Goal: Transaction & Acquisition: Purchase product/service

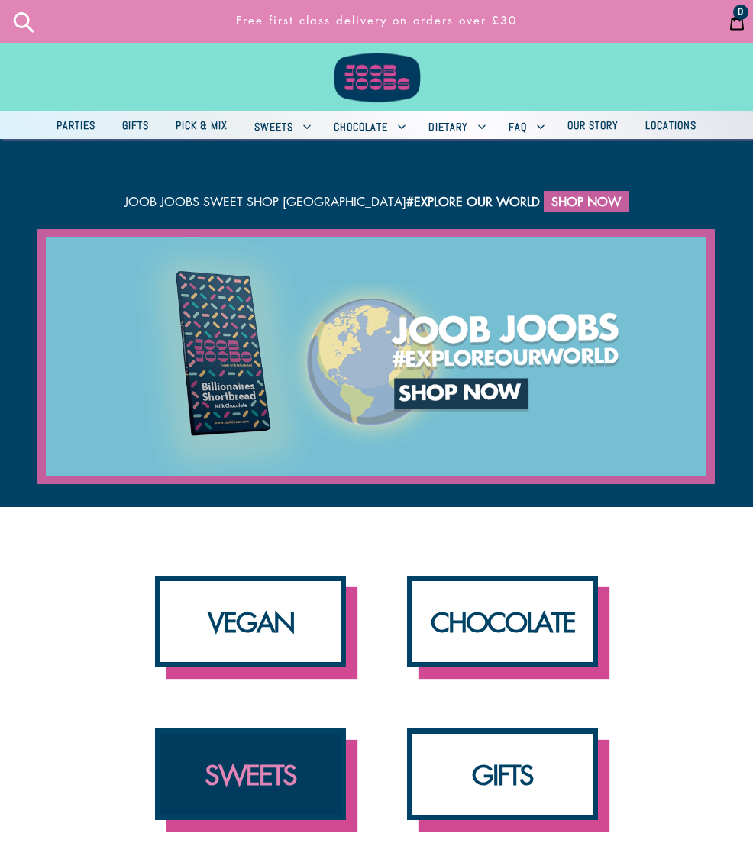
click at [270, 731] on link "SWEETS" at bounding box center [250, 774] width 191 height 92
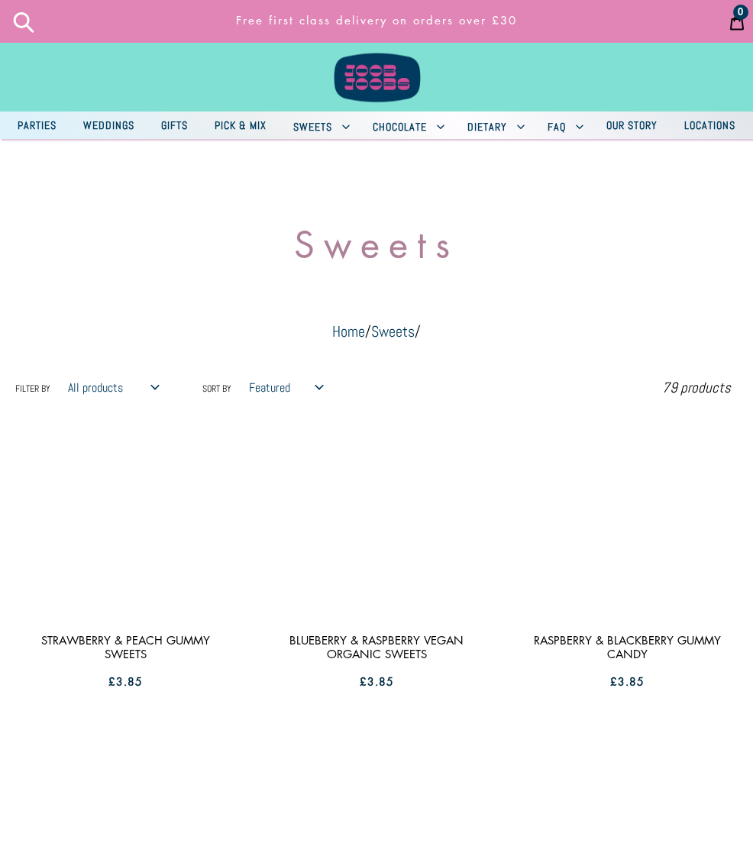
scroll to position [11, 0]
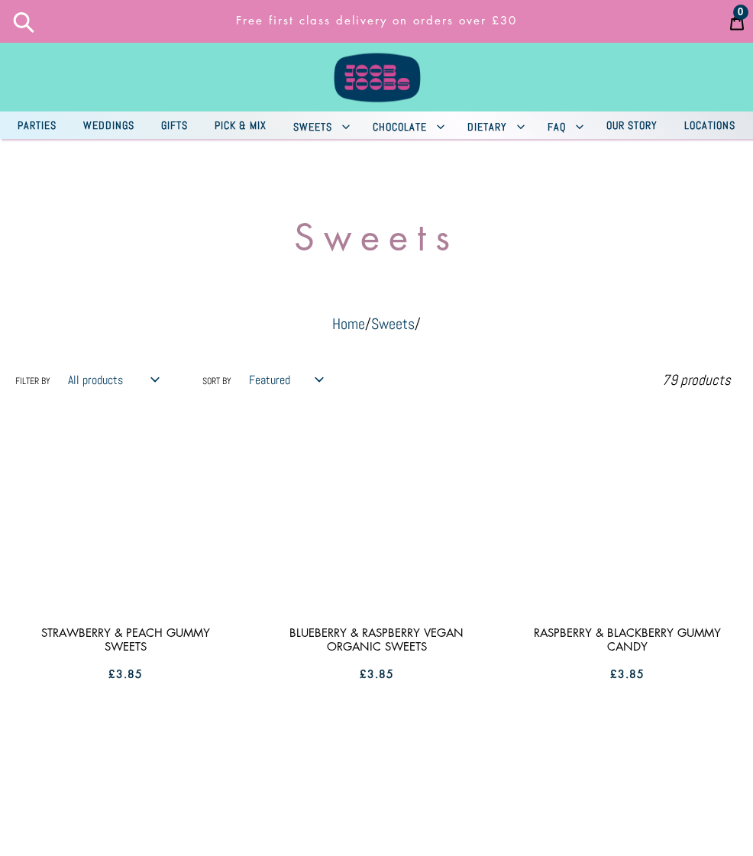
click at [262, 76] on link at bounding box center [376, 55] width 753 height 111
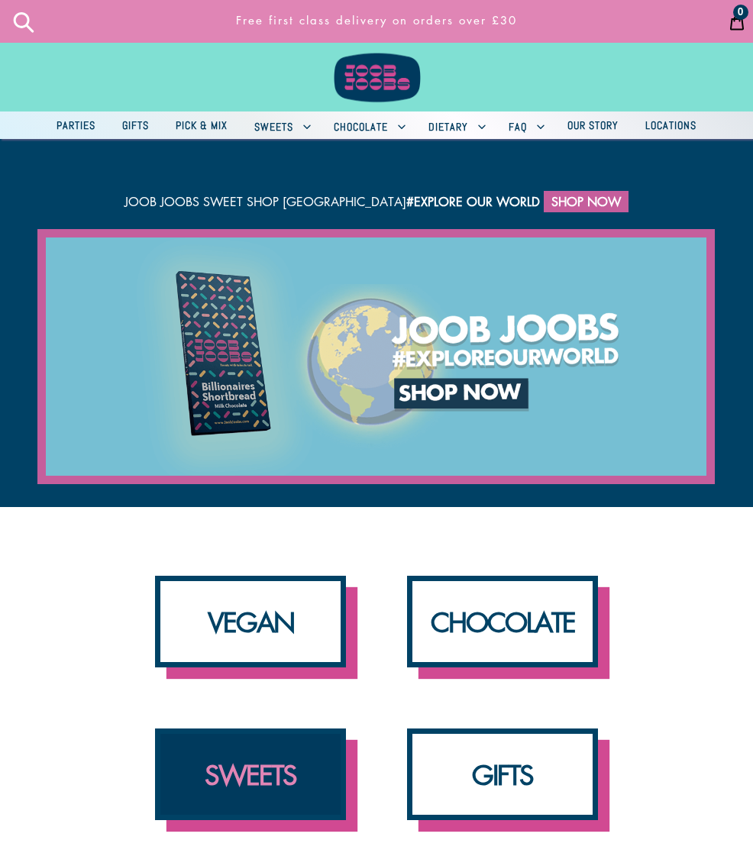
click at [300, 742] on link "SWEETS" at bounding box center [250, 774] width 191 height 92
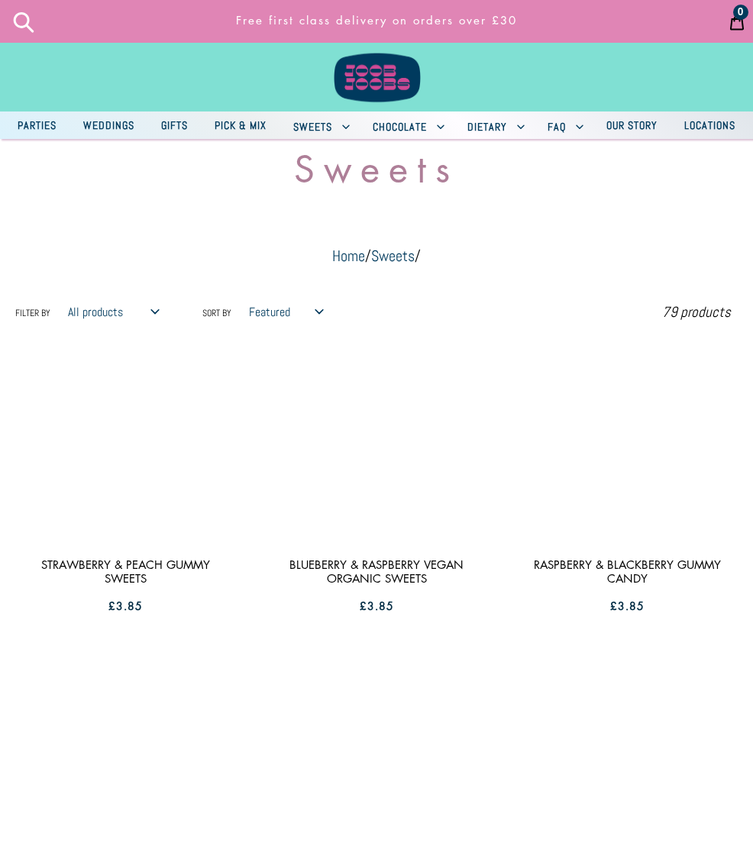
scroll to position [79, 0]
click at [270, 125] on span "Pick & Mix" at bounding box center [241, 125] width 60 height 14
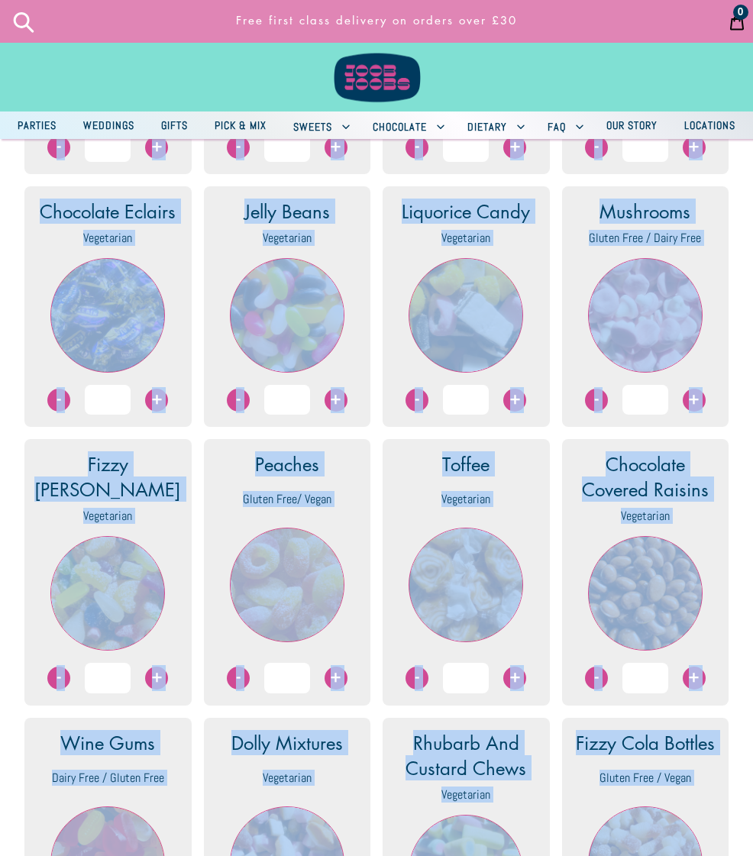
scroll to position [1151, 0]
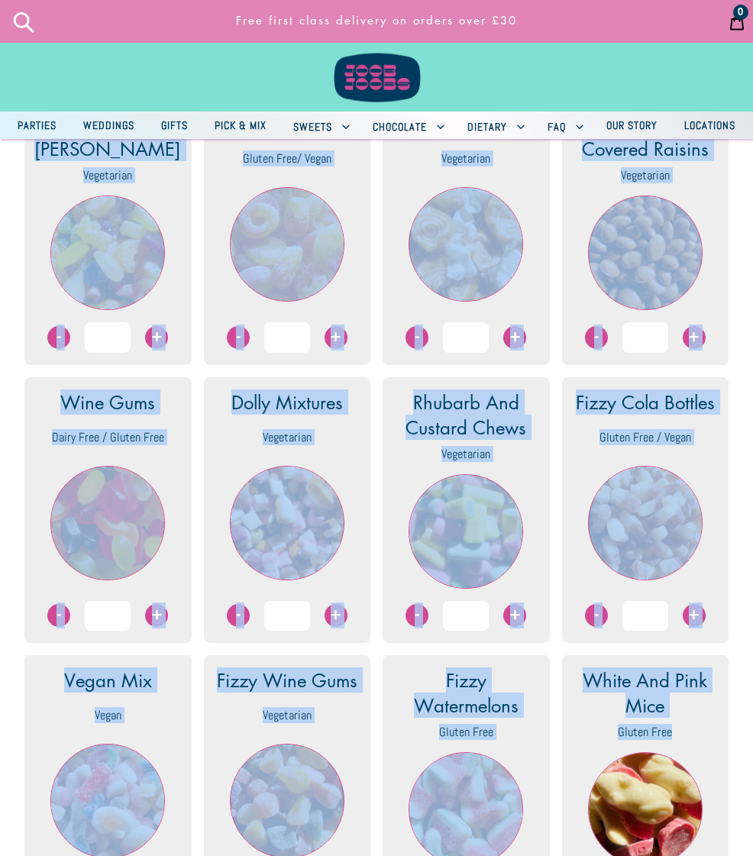
drag, startPoint x: 496, startPoint y: 623, endPoint x: 566, endPoint y: 1011, distance: 394.2
click at [566, 855] on html "Skip to content Just added to your cart Qty: View cart ( ) Continue shopping Su…" at bounding box center [376, 620] width 753 height 3542
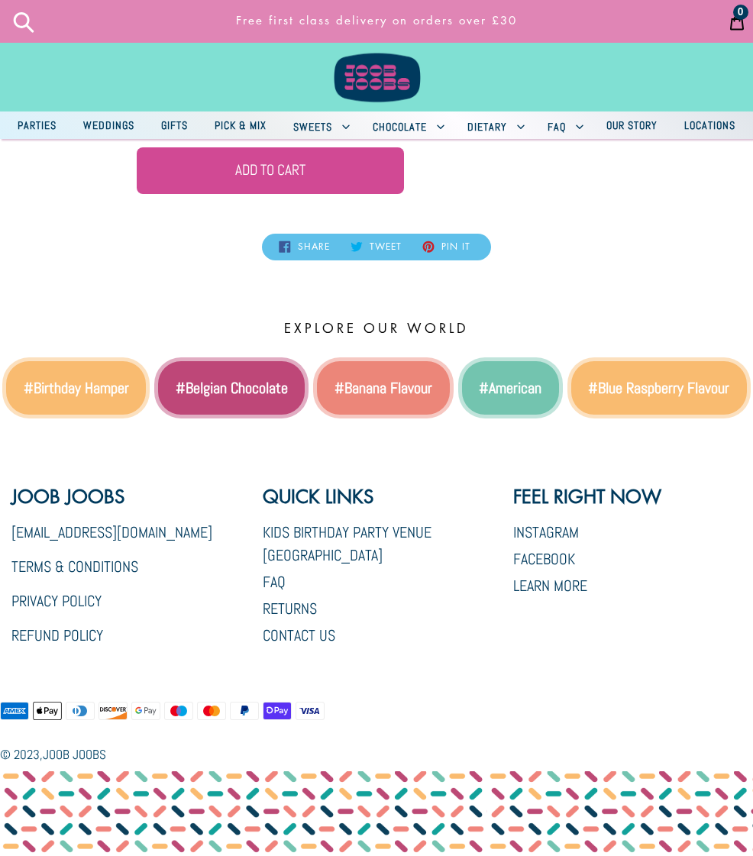
scroll to position [2714, 0]
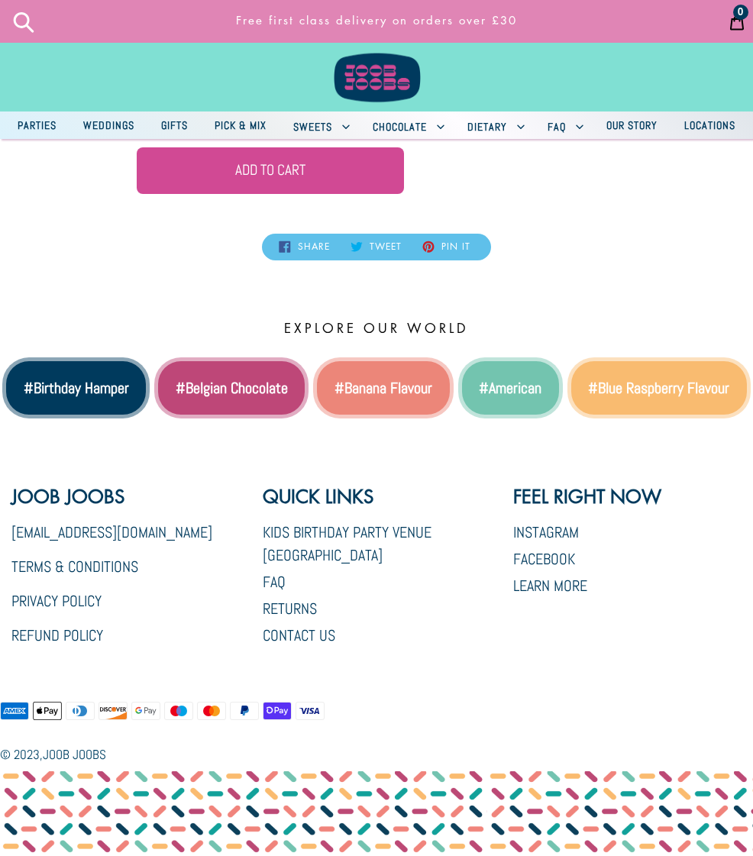
click at [102, 375] on li "#Birthday Hamper" at bounding box center [75, 387] width 147 height 61
click at [103, 374] on li "#Birthday Hamper" at bounding box center [75, 387] width 147 height 61
click at [104, 373] on li "#Birthday Hamper" at bounding box center [75, 387] width 147 height 61
click at [94, 378] on link "#Birthday Hamper" at bounding box center [76, 388] width 105 height 20
click at [93, 378] on link "#Birthday Hamper" at bounding box center [76, 388] width 105 height 20
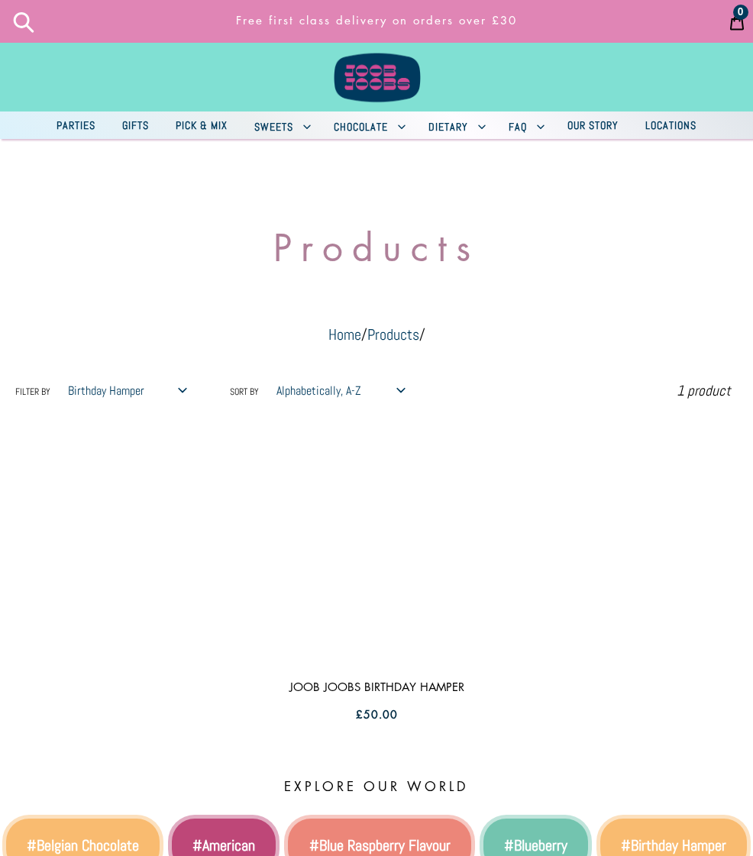
click at [295, 122] on span "Sweets" at bounding box center [273, 127] width 47 height 14
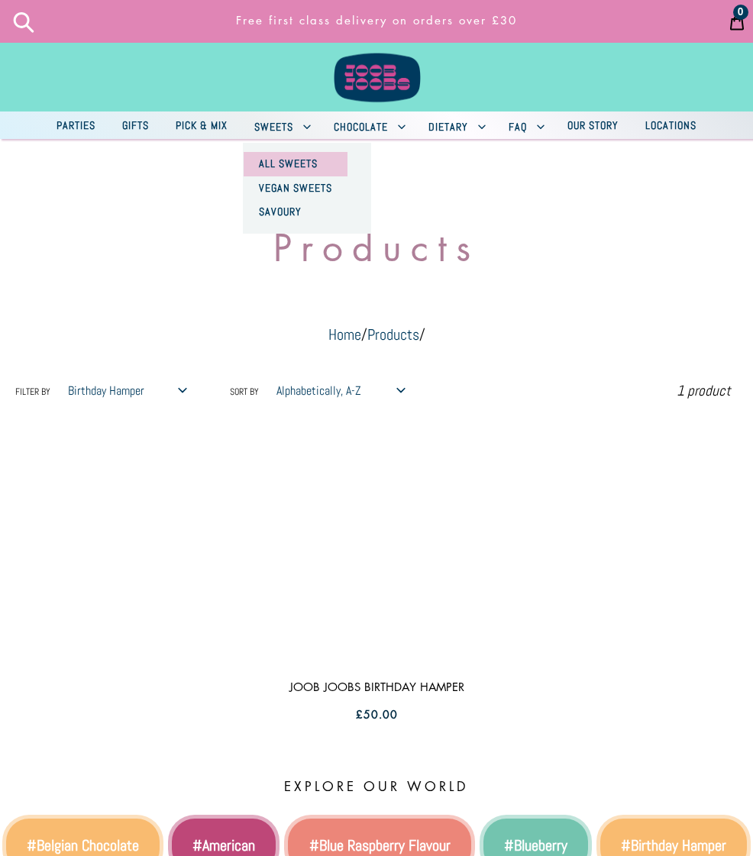
click at [321, 160] on span "All Sweets" at bounding box center [288, 164] width 66 height 14
click at [318, 126] on button "Sweets" at bounding box center [281, 124] width 76 height 27
